Goal: Information Seeking & Learning: Learn about a topic

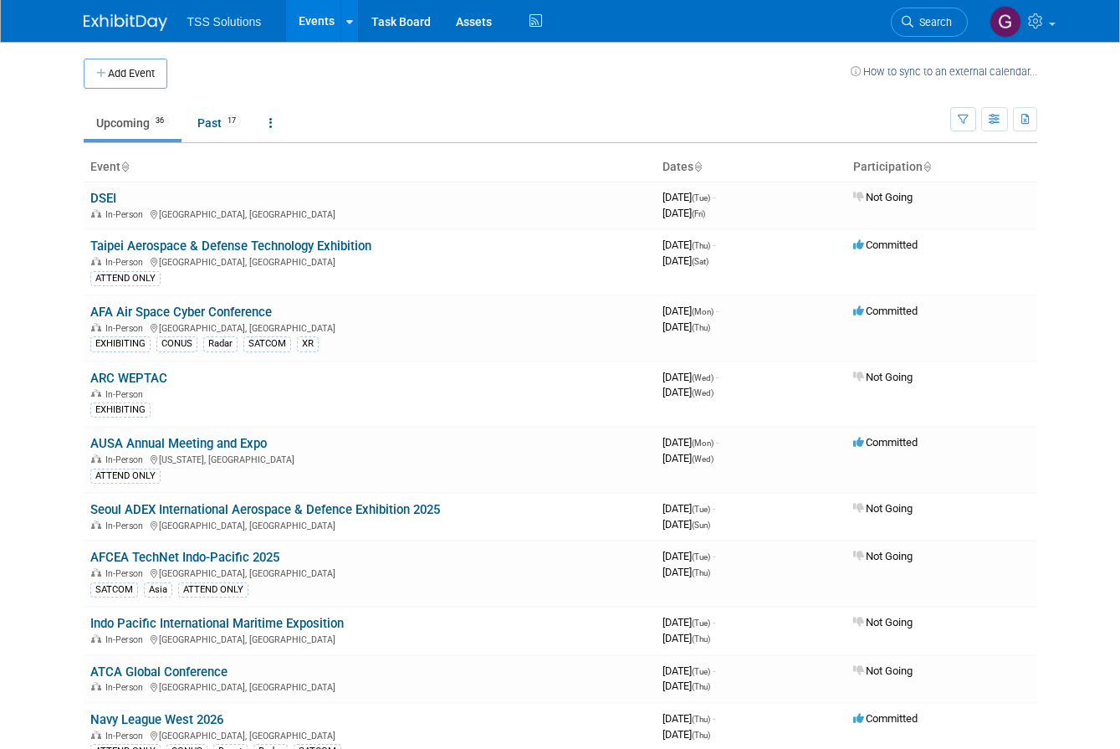
click at [33, 499] on body "TSS Solutions Events Add Event Bulk Upload Events Shareable Event Boards Recent…" at bounding box center [560, 374] width 1120 height 749
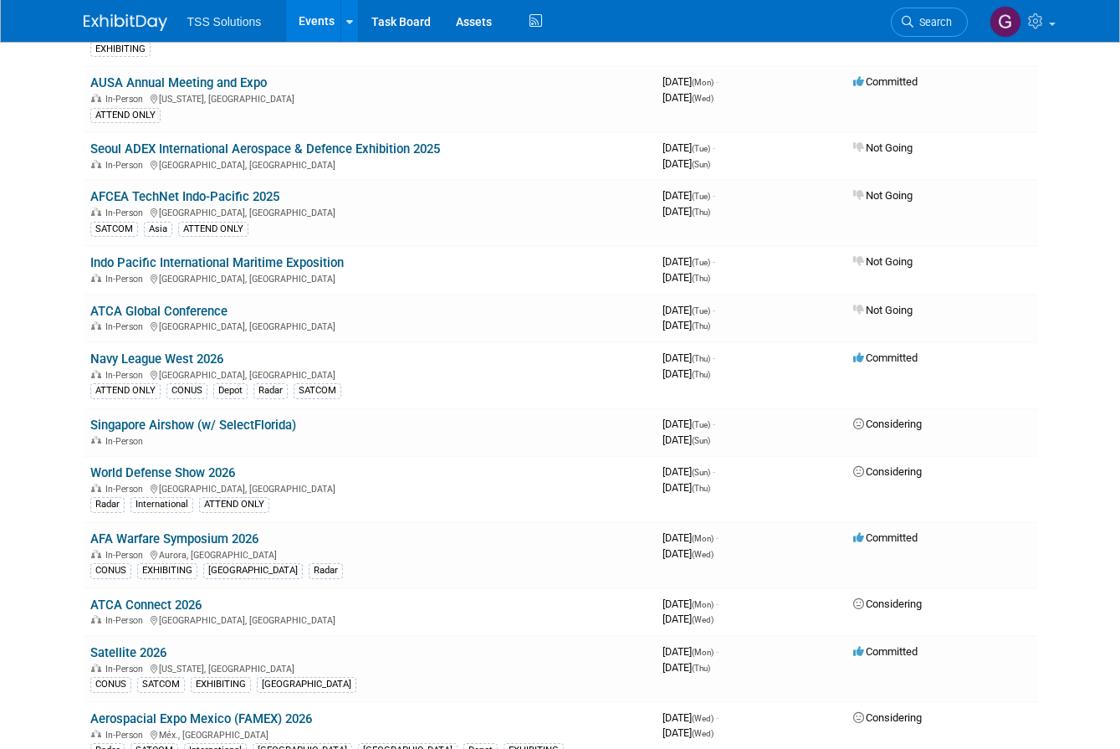
scroll to position [378, 0]
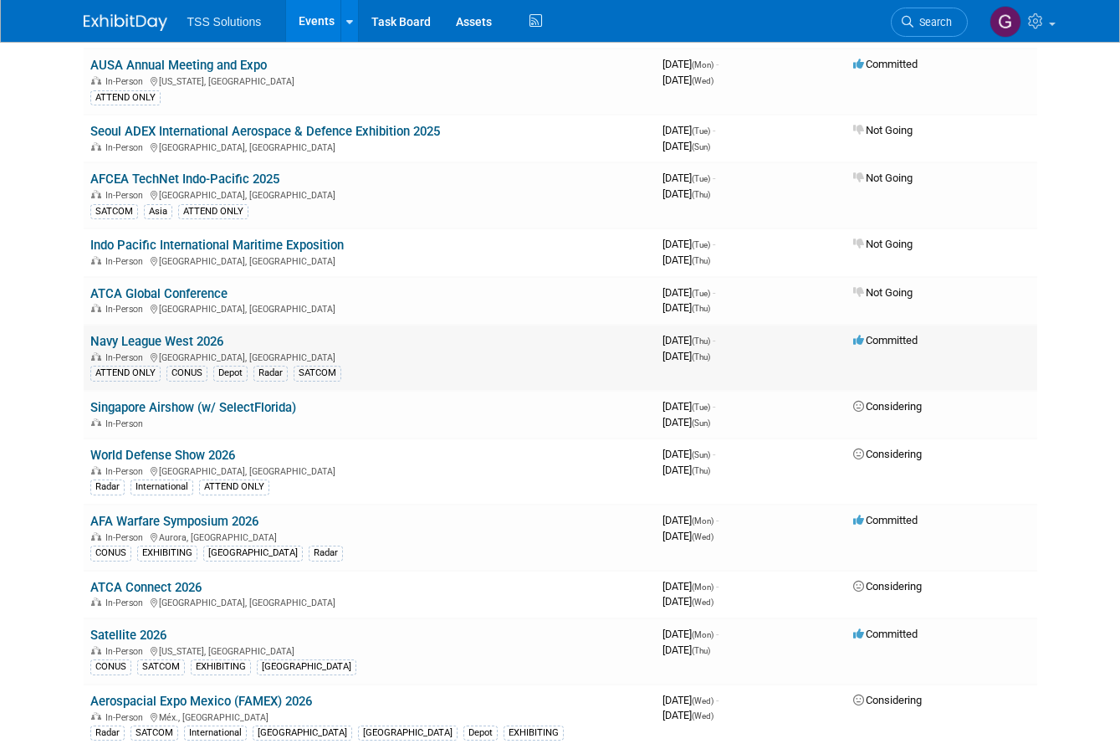
click at [160, 334] on link "Navy League West 2026" at bounding box center [156, 341] width 133 height 15
click at [710, 350] on span "January 01, 2026 (Thu)" at bounding box center [687, 356] width 48 height 13
click at [202, 334] on link "Navy League West 2026" at bounding box center [156, 341] width 133 height 15
click at [240, 400] on link "Singapore Airshow (w/ SelectFlorida)" at bounding box center [193, 407] width 206 height 15
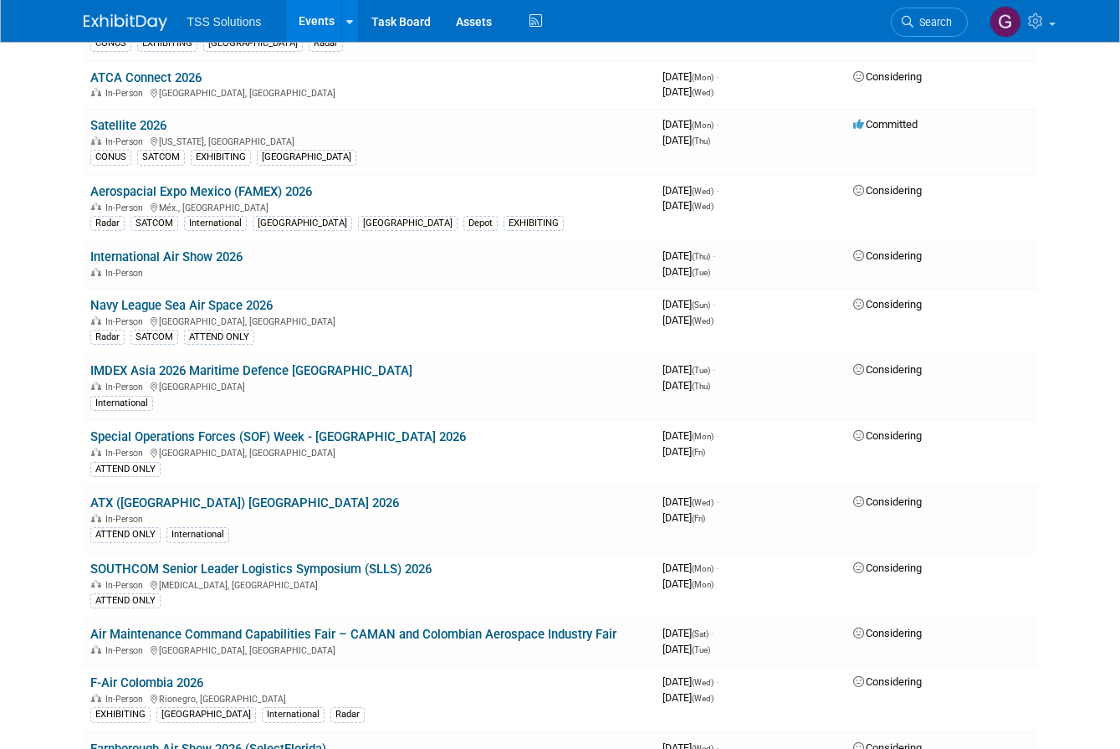
scroll to position [891, 0]
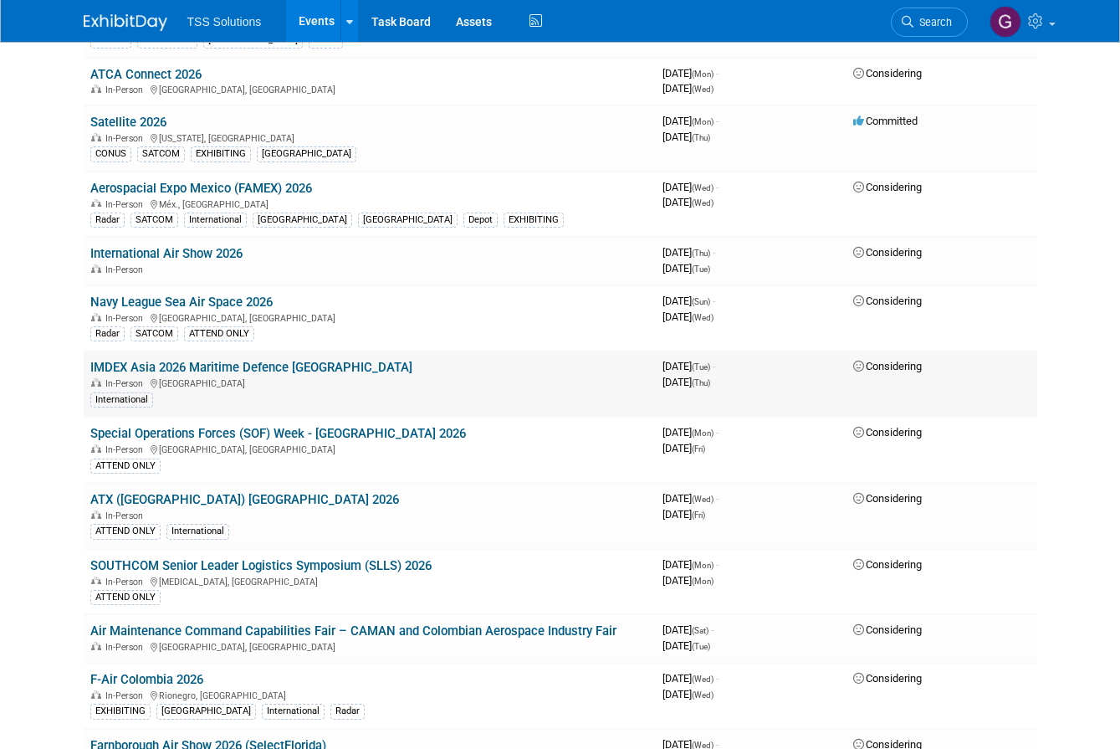
click at [202, 360] on link "IMDEX Asia 2026 Maritime Defence [GEOGRAPHIC_DATA]" at bounding box center [251, 367] width 322 height 15
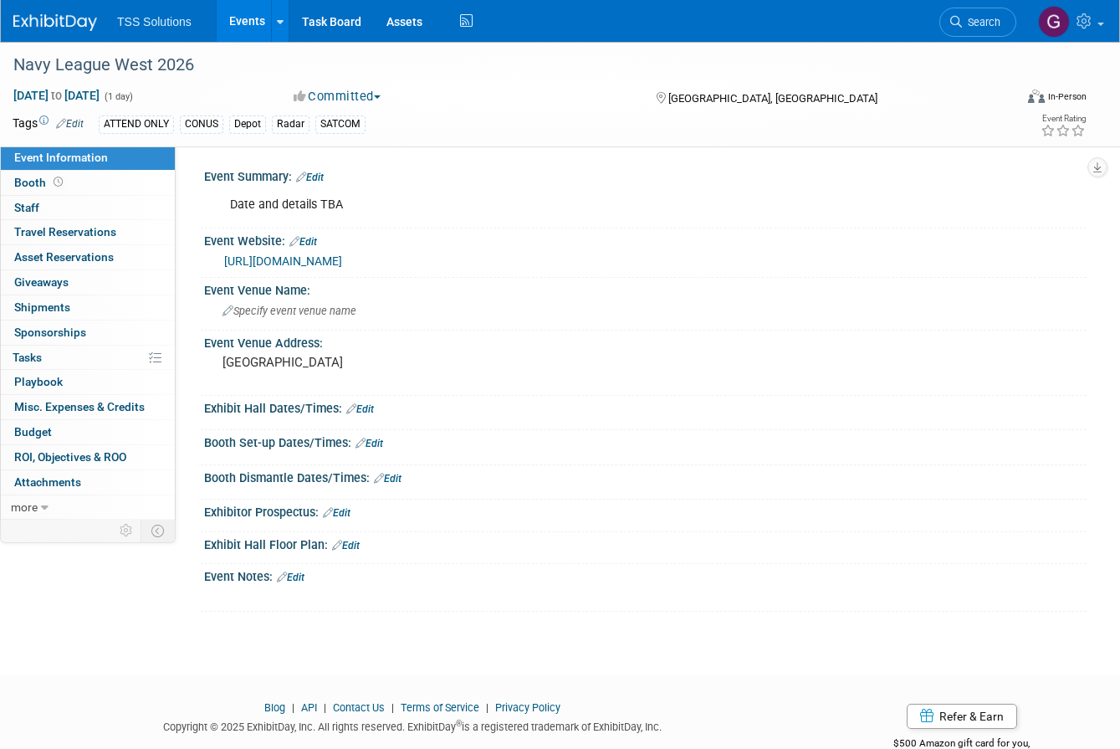
click at [342, 259] on link "[URL][DOMAIN_NAME]" at bounding box center [283, 260] width 118 height 13
click at [73, 93] on span "[DATE] to [DATE]" at bounding box center [57, 95] width 88 height 15
type input "[DATE]"
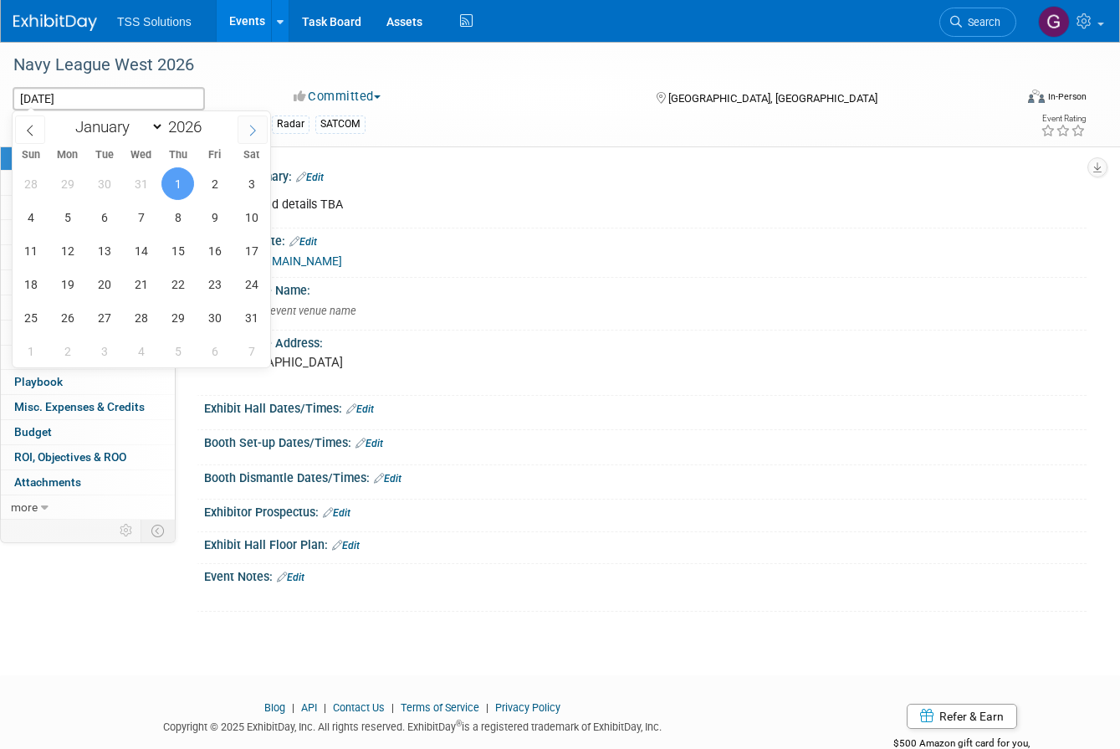
click at [249, 133] on icon at bounding box center [253, 131] width 12 height 12
select select "1"
click at [100, 221] on span "10" at bounding box center [104, 217] width 33 height 33
type input "Feb 10, 2026"
click at [173, 217] on span "12" at bounding box center [177, 217] width 33 height 33
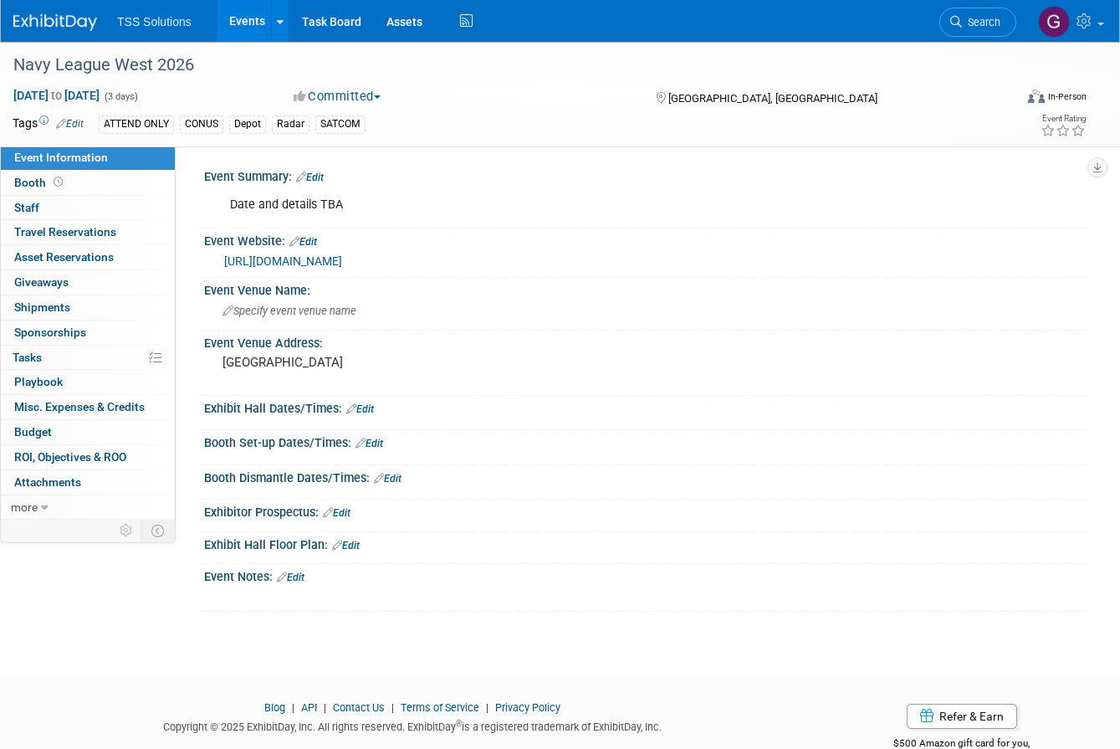
click at [381, 96] on span "button" at bounding box center [377, 96] width 7 height 3
click at [354, 143] on link "Considering" at bounding box center [355, 147] width 132 height 23
click at [77, 122] on link "Edit" at bounding box center [70, 124] width 28 height 12
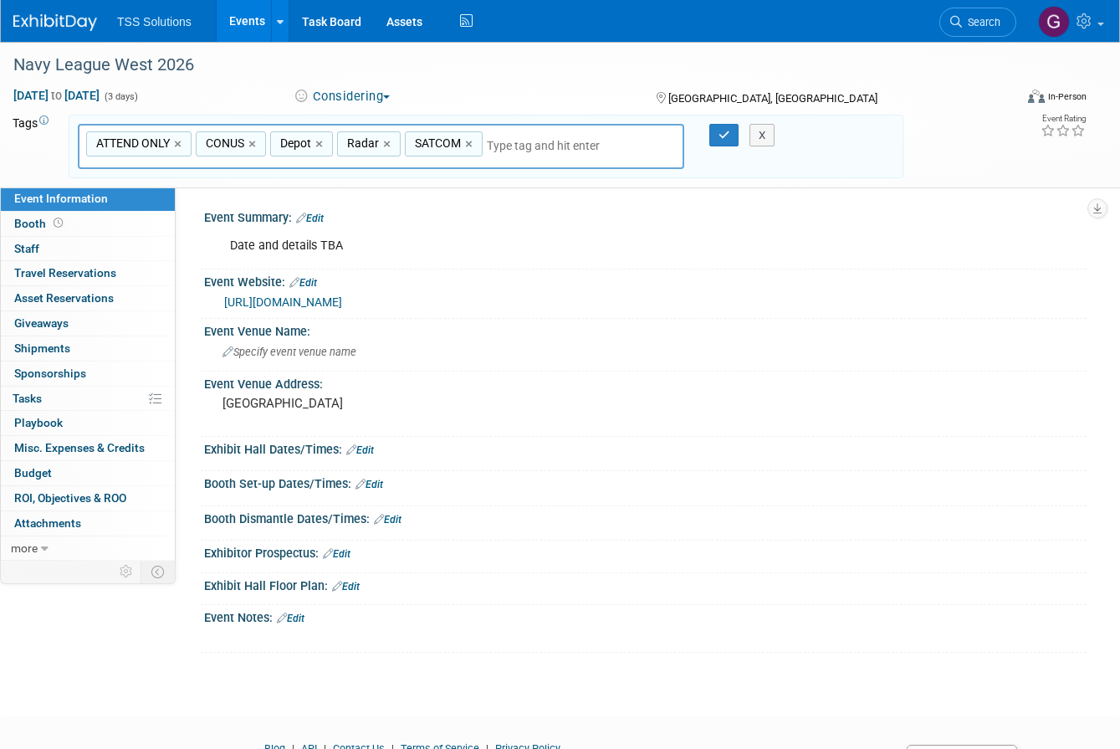
click at [677, 314] on div "Event Website: Edit https://www.westconference.org/West25/Public/Enter.aspx" at bounding box center [642, 294] width 890 height 50
click at [322, 218] on link "Edit" at bounding box center [310, 218] width 28 height 12
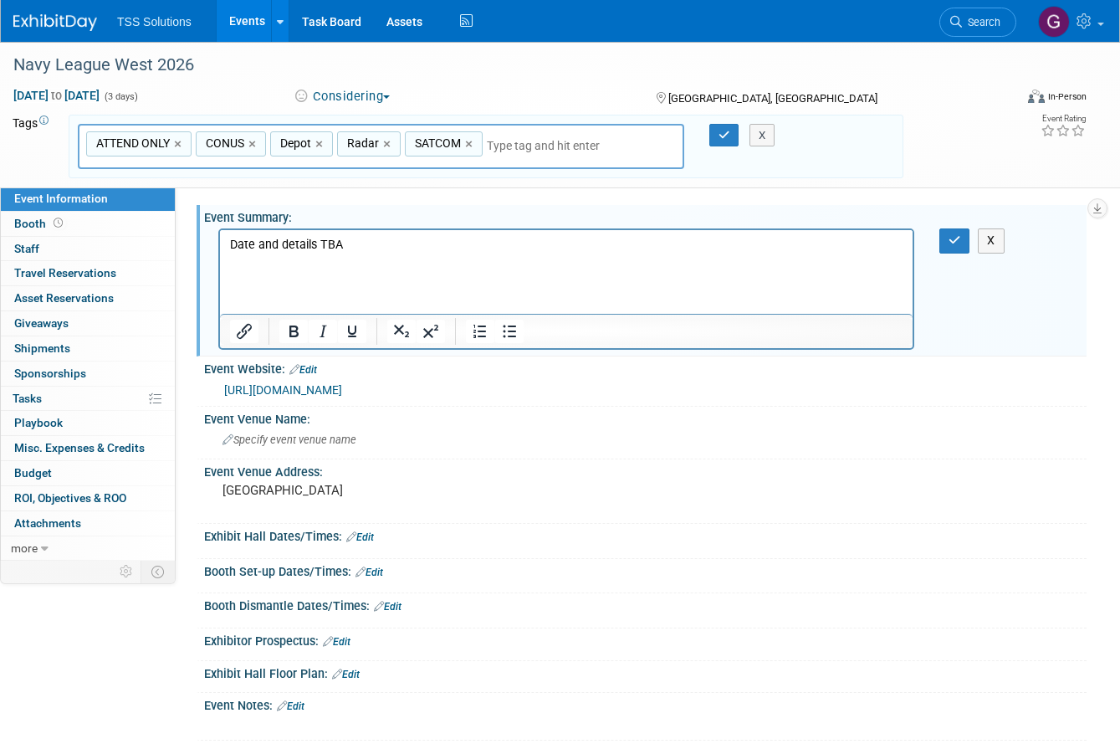
click at [632, 524] on div "Exhibit Hall Dates/Times: Edit" at bounding box center [645, 535] width 883 height 22
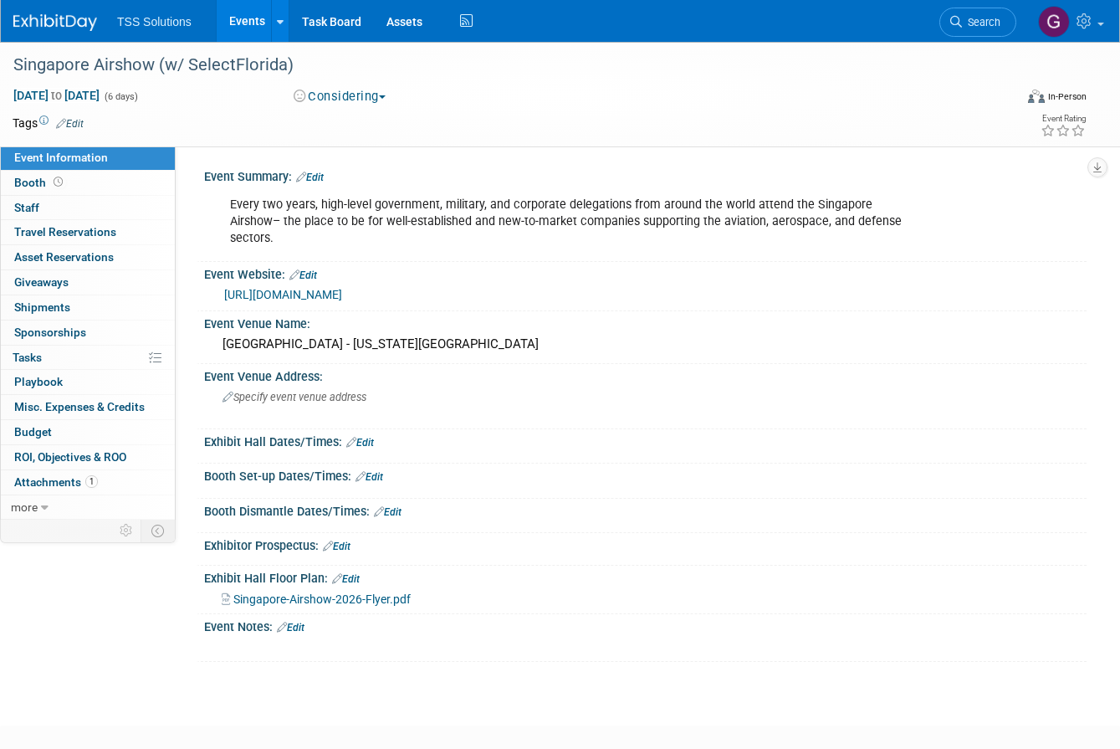
click at [342, 295] on link "https://selectflorida.org/wp-content/uploads/Singapore-Airshow-2026-Flyer.pdf" at bounding box center [283, 294] width 118 height 13
